Goal: Contribute content

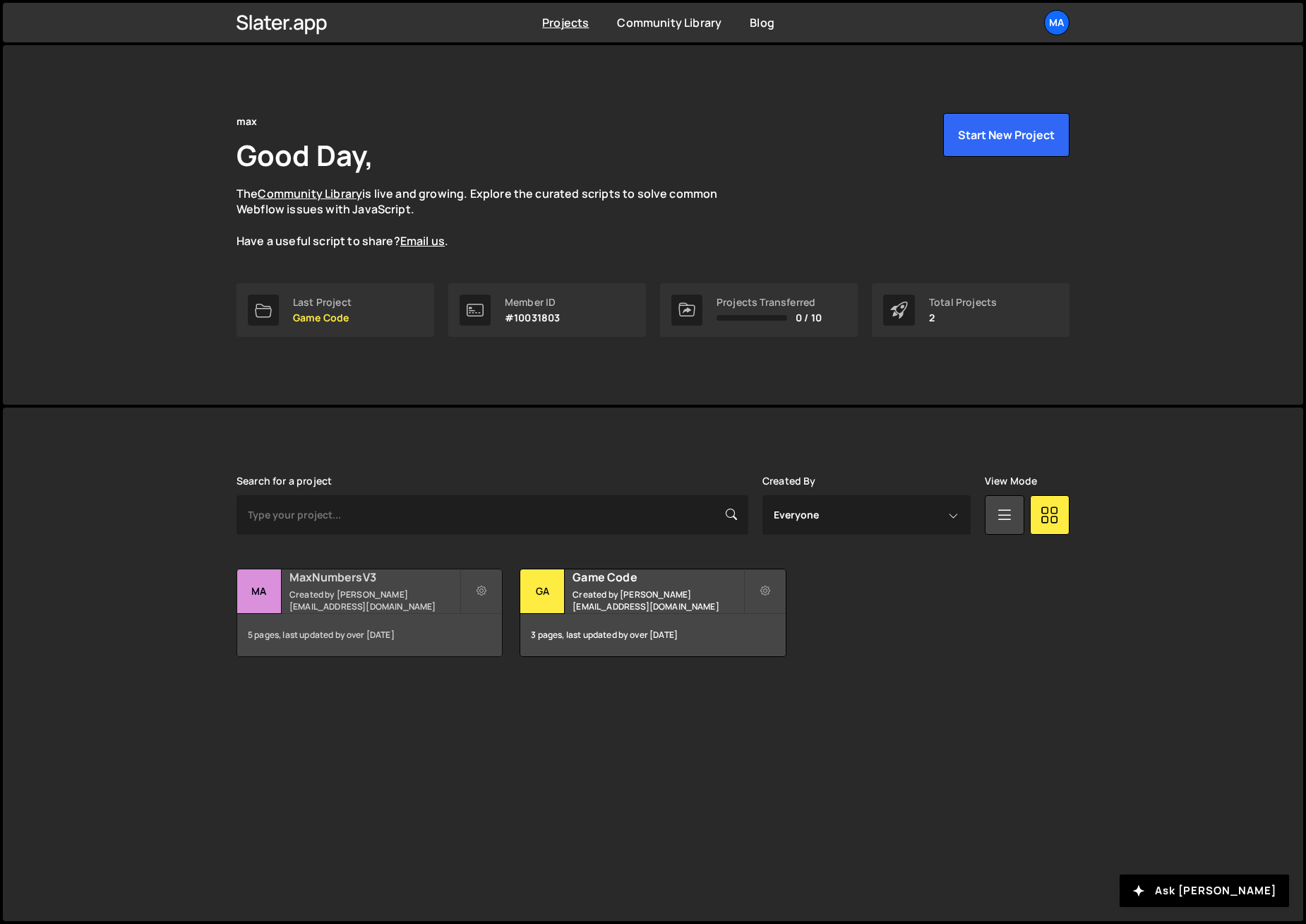
click at [331, 579] on h2 "MaxNumbersV3" at bounding box center [374, 577] width 170 height 15
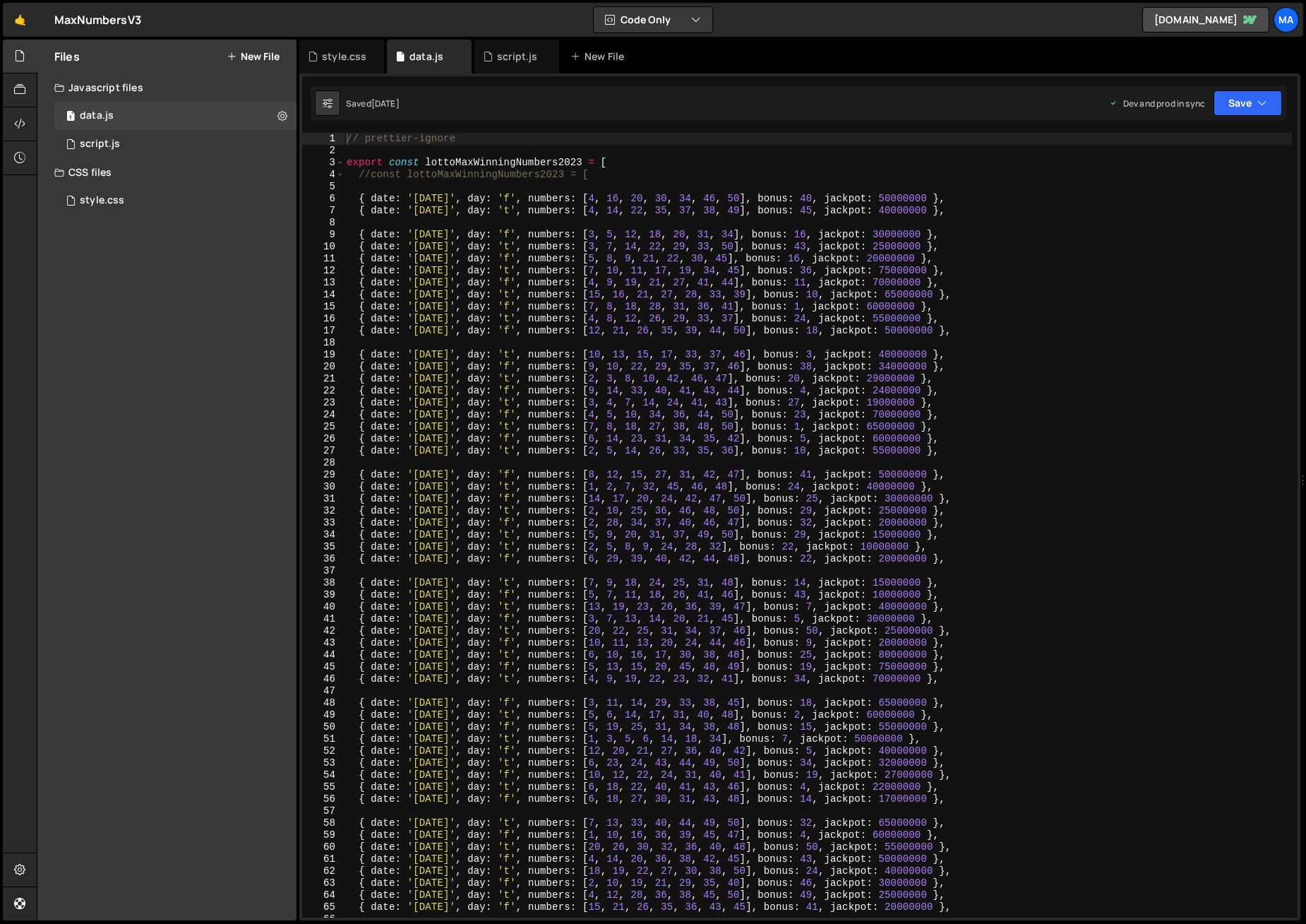
click at [391, 187] on div "// prettier-ignore export const lottoMaxWinningNumbers2023 = [ //const lottoMax…" at bounding box center [818, 537] width 949 height 809
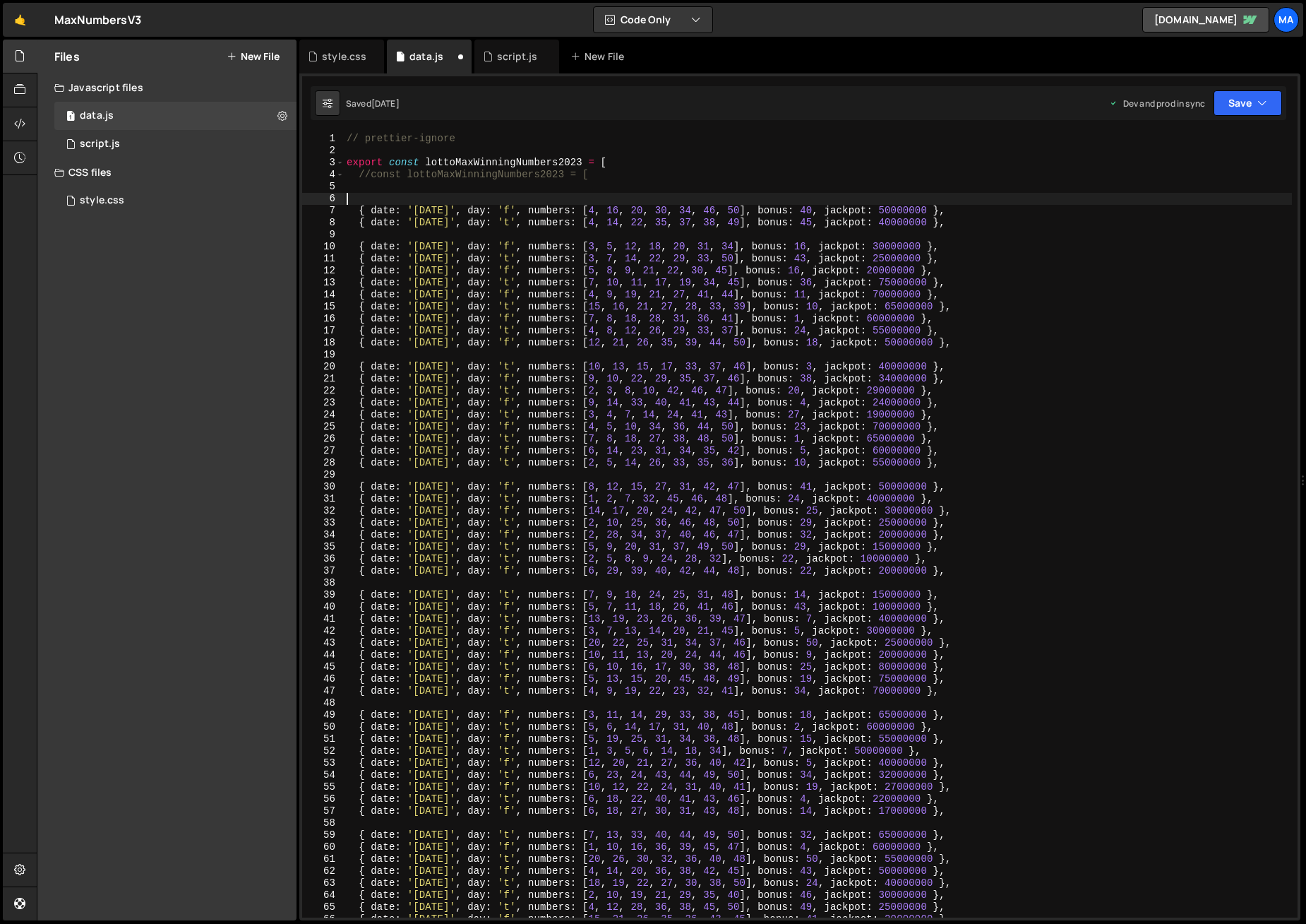
paste textarea "{ date: 'September 9, 2025', day: 't', numbers: [2, 8, 18, 25, 27, 34, 42], bon…"
type textarea "{ date: 'September 9, 2025', day: 't', numbers: [2, 8, 18, 25, 27, 34, 42], bon…"
click at [1233, 101] on button "Save" at bounding box center [1248, 103] width 69 height 26
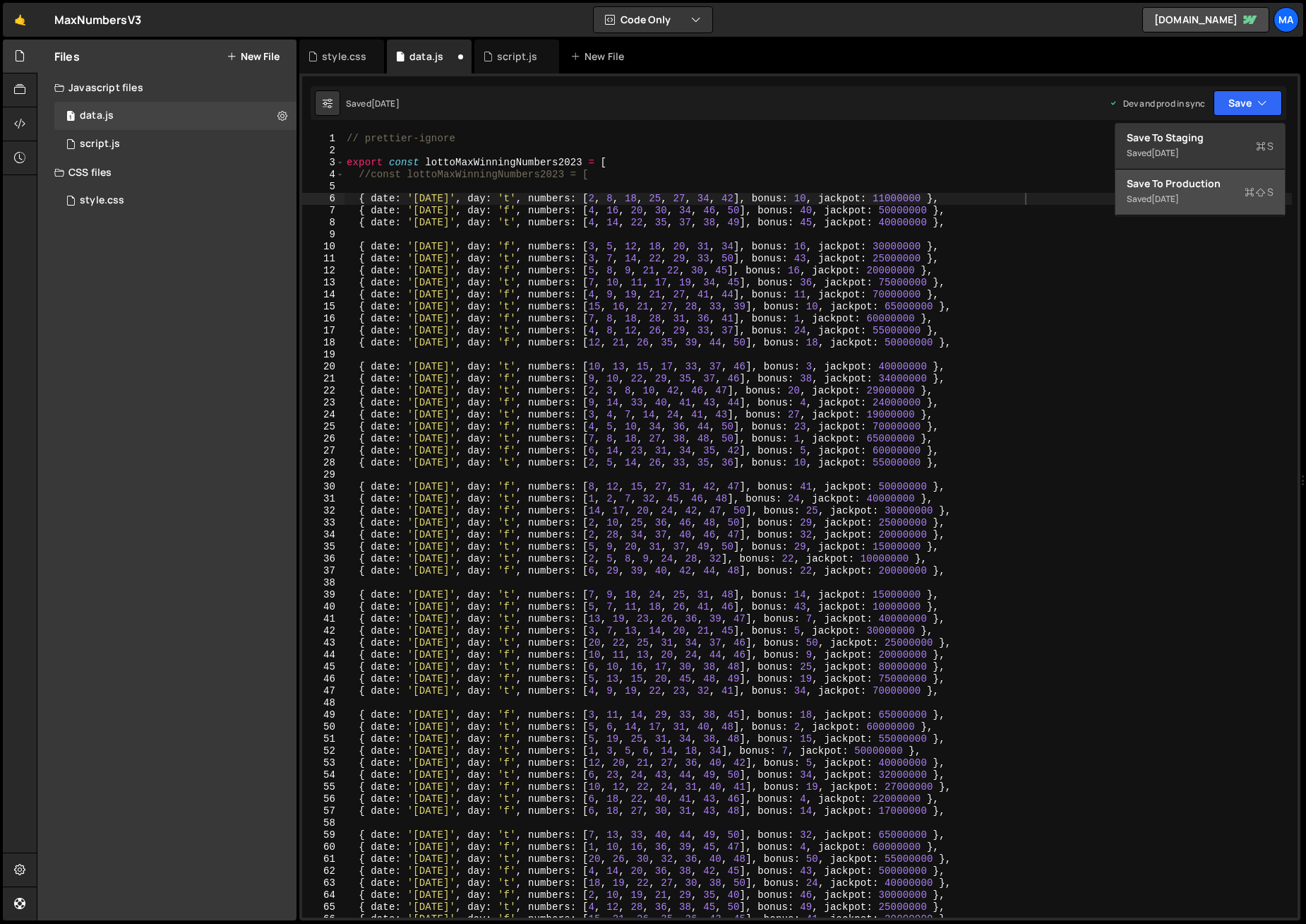
click at [1168, 197] on div "3 days ago" at bounding box center [1165, 199] width 28 height 12
